Goal: Navigation & Orientation: Find specific page/section

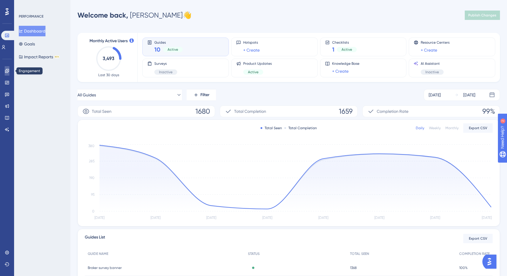
click at [9, 71] on icon at bounding box center [7, 71] width 5 height 5
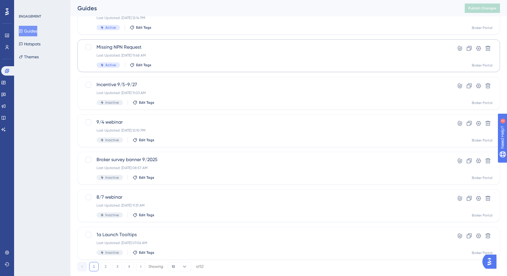
scroll to position [179, 0]
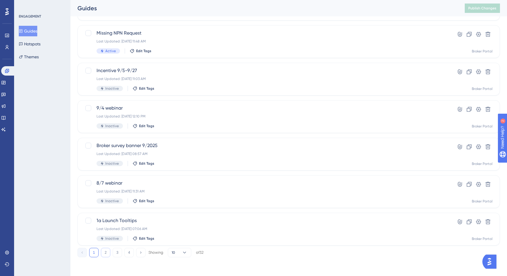
click at [104, 253] on button "2" at bounding box center [105, 252] width 9 height 9
click at [116, 253] on button "3" at bounding box center [117, 252] width 9 height 9
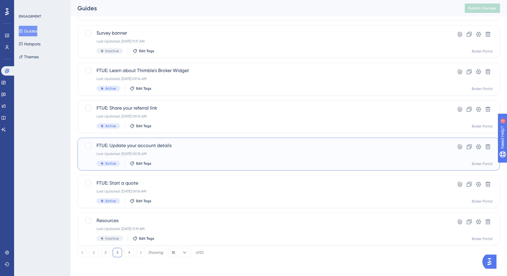
click at [168, 151] on div "FTUE: Update your account details Last Updated: [DATE] 09:15 AM Active Edit Tags" at bounding box center [264, 154] width 337 height 24
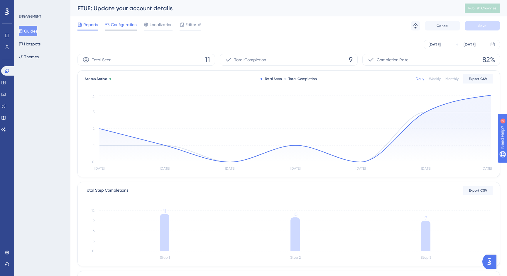
click at [132, 24] on span "Configuration" at bounding box center [124, 24] width 26 height 7
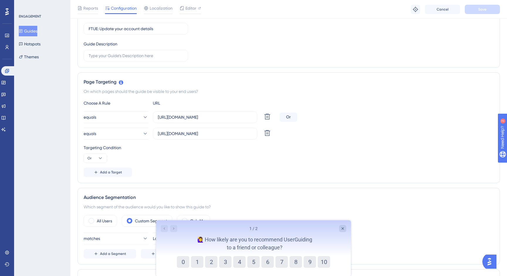
scroll to position [89, 0]
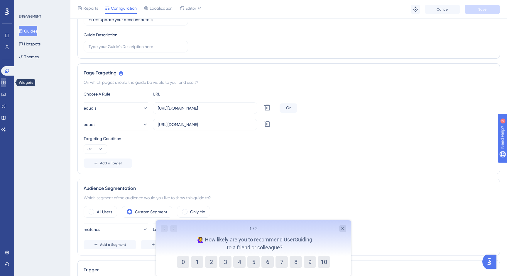
click at [6, 84] on icon at bounding box center [3, 82] width 5 height 5
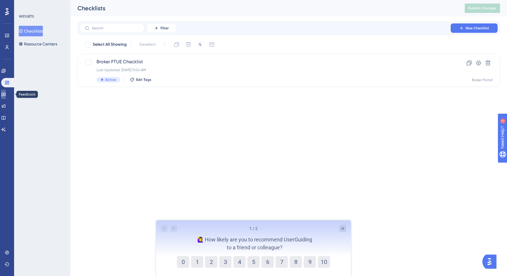
click at [5, 95] on icon at bounding box center [3, 94] width 5 height 5
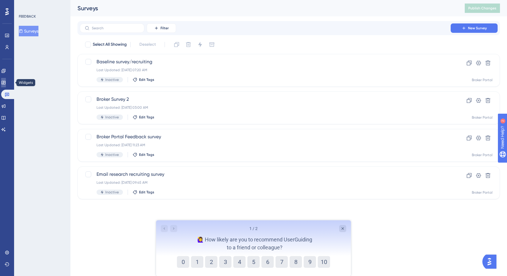
click at [6, 79] on link at bounding box center [3, 82] width 5 height 9
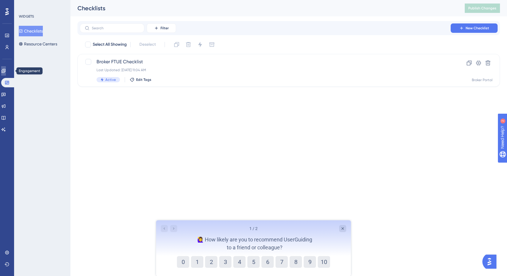
click at [5, 71] on icon at bounding box center [3, 71] width 4 height 4
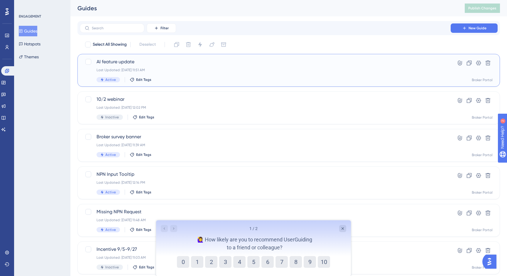
click at [149, 65] on span "AI feature update" at bounding box center [264, 61] width 337 height 7
